Goal: Task Accomplishment & Management: Manage account settings

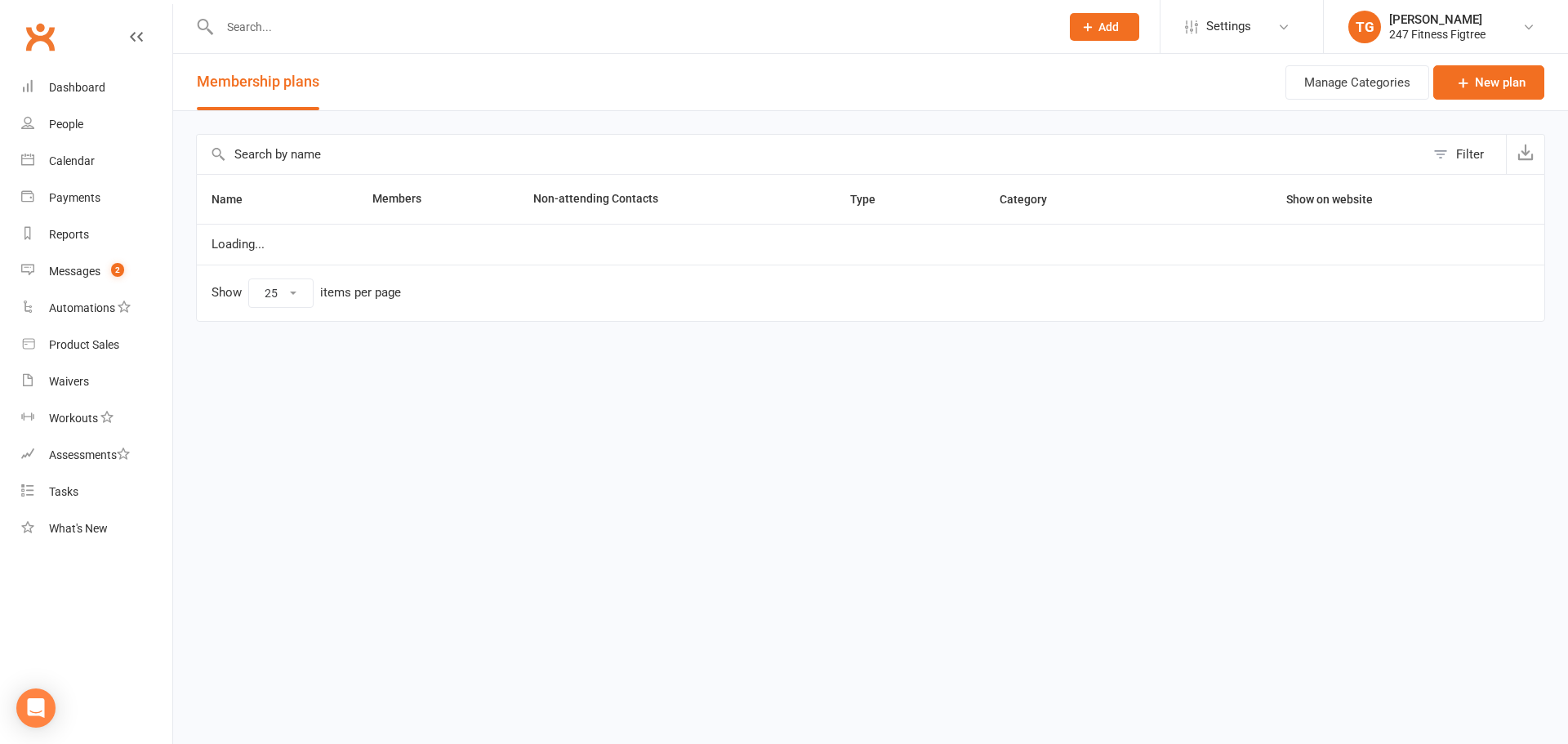
select select "25"
